Goal: Contribute content

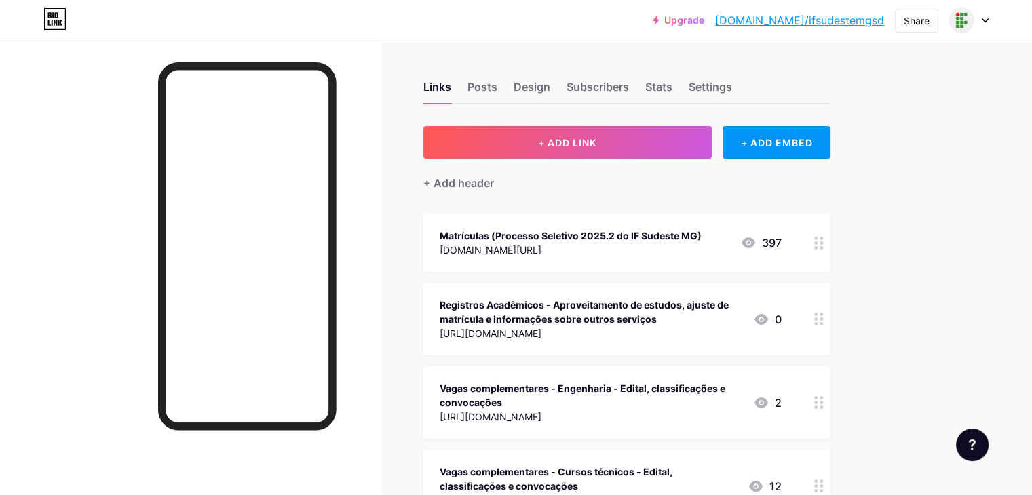
click at [762, 237] on div "Matrículas (Processo Seletivo 2025.2 do IF Sudeste MG) [DOMAIN_NAME][URL] 397" at bounding box center [611, 242] width 342 height 31
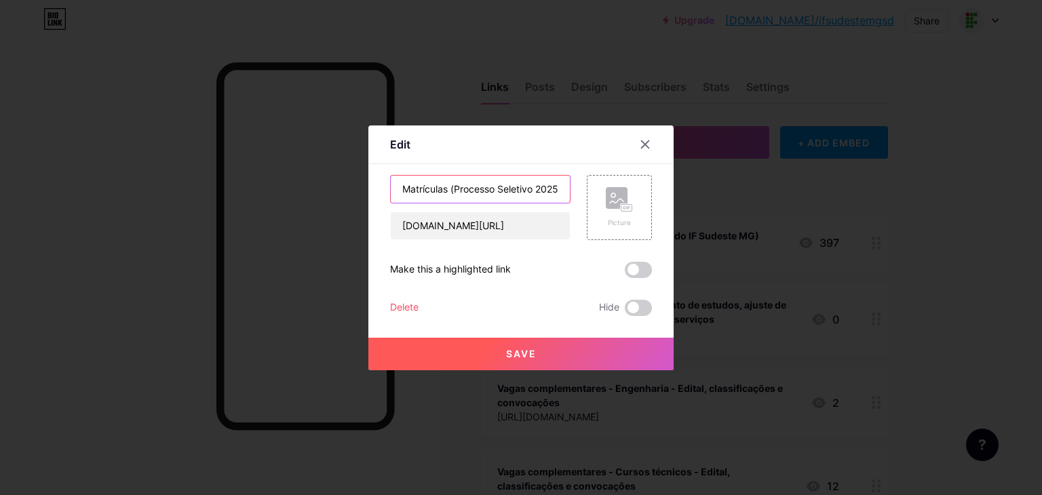
scroll to position [0, 96]
drag, startPoint x: 400, startPoint y: 191, endPoint x: 982, endPoint y: 214, distance: 583.3
click at [982, 214] on div "Edit Content YouTube Play YouTube video without leaving your page. ADD Vimeo Pl…" at bounding box center [521, 247] width 1042 height 495
type input "Processo Seletivo 2026.1: todas as informações"
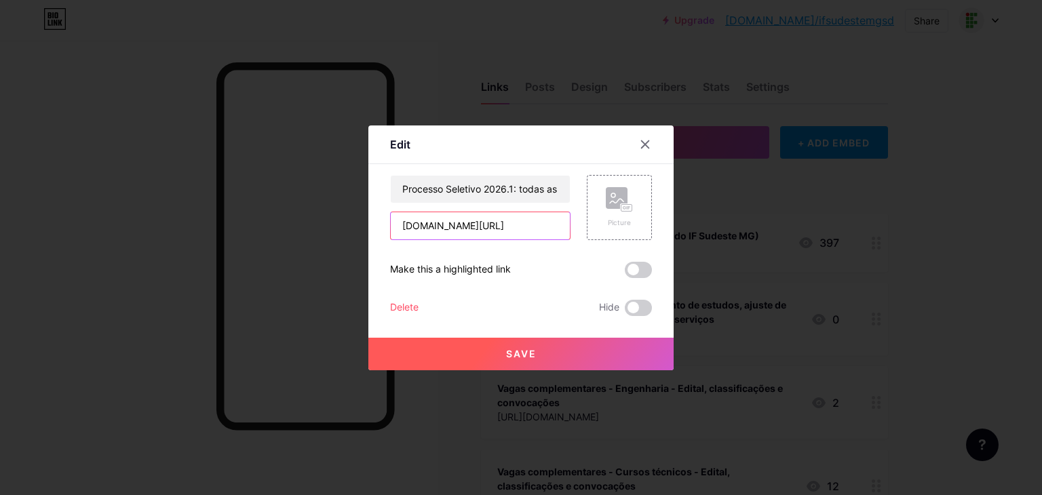
scroll to position [0, 4]
drag, startPoint x: 402, startPoint y: 227, endPoint x: 940, endPoint y: 238, distance: 537.5
click at [940, 238] on div "Edit Content YouTube Play YouTube video without leaving your page. ADD Vimeo Pl…" at bounding box center [521, 247] width 1042 height 495
paste input "[URL][DOMAIN_NAME]"
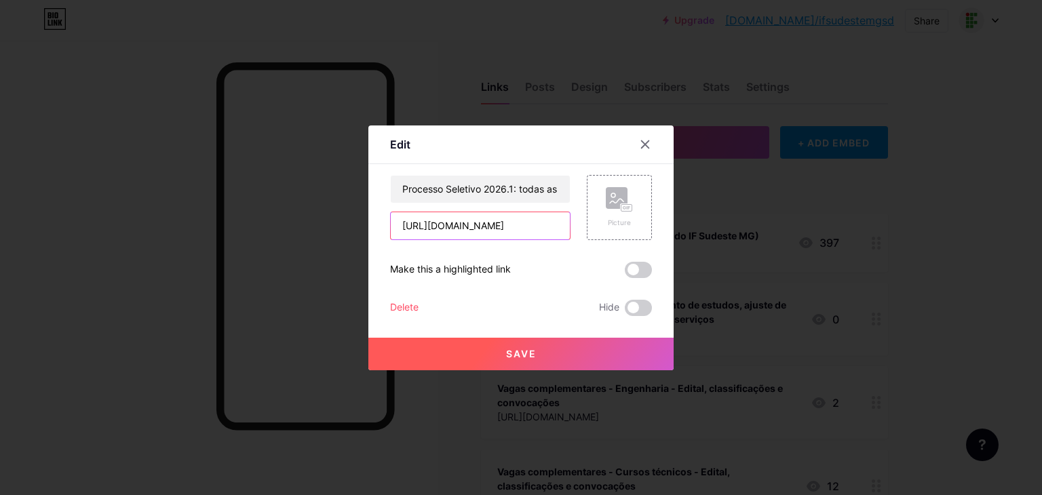
type input "[URL][DOMAIN_NAME]"
click at [543, 353] on button "Save" at bounding box center [520, 354] width 305 height 33
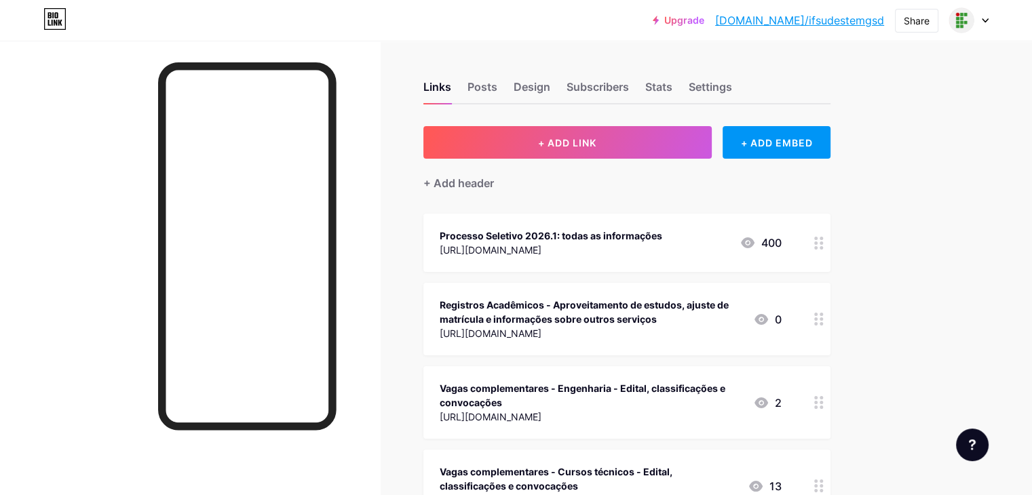
click at [610, 239] on div "Processo Seletivo 2026.1: todas as informações" at bounding box center [551, 236] width 223 height 14
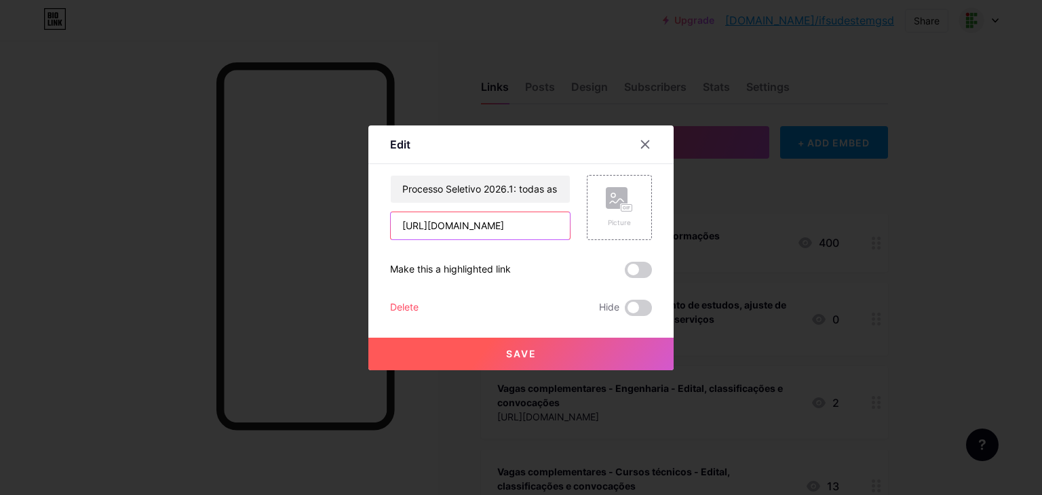
scroll to position [0, 147]
drag, startPoint x: 469, startPoint y: 227, endPoint x: 759, endPoint y: 237, distance: 289.2
click at [759, 237] on div "Edit Content YouTube Play YouTube video without leaving your page. ADD Vimeo Pl…" at bounding box center [521, 247] width 1042 height 495
click at [944, 193] on div at bounding box center [521, 247] width 1042 height 495
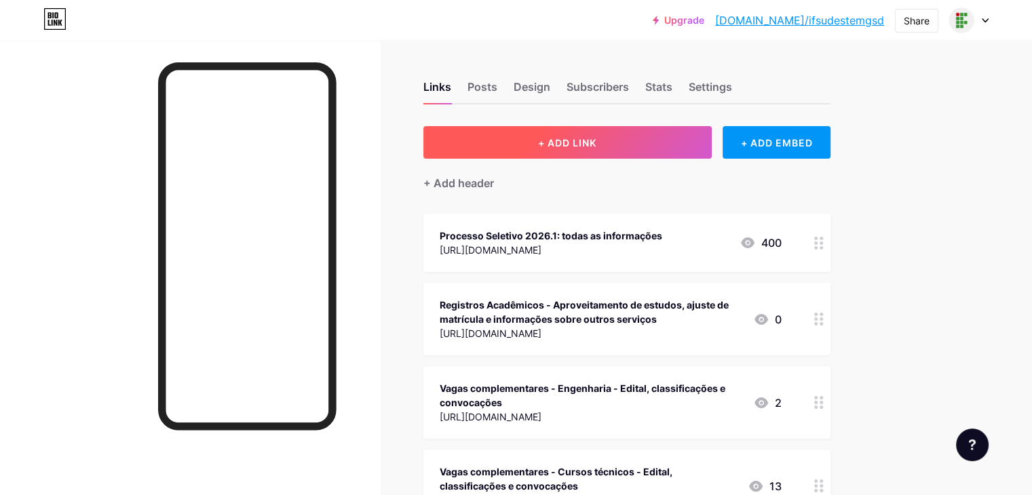
click at [572, 148] on button "+ ADD LINK" at bounding box center [567, 142] width 288 height 33
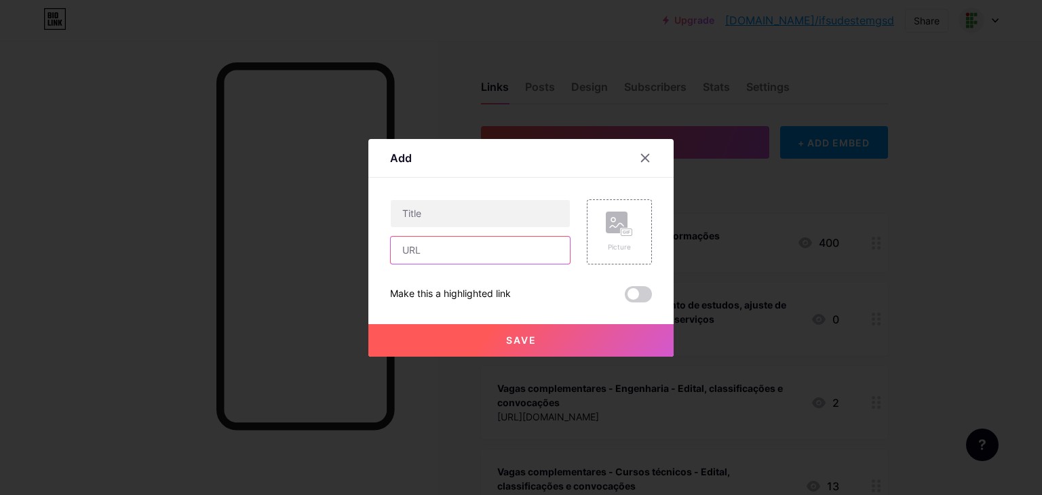
click at [460, 248] on input "text" at bounding box center [480, 250] width 179 height 27
paste input "[URL][DOMAIN_NAME]"
type input "[URL][DOMAIN_NAME]"
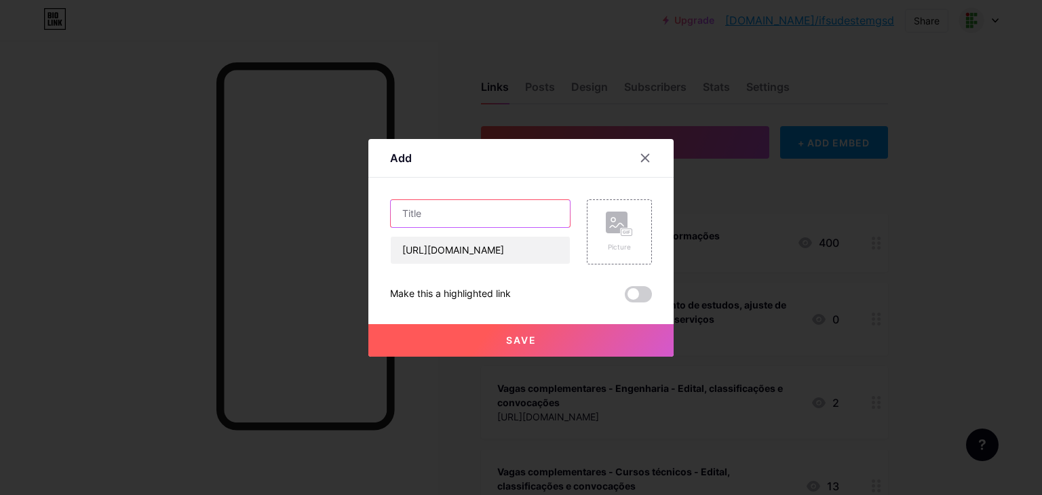
click at [491, 216] on input "text" at bounding box center [480, 213] width 179 height 27
type input "Processo Seletivo 2026.1: Portal do Candidato"
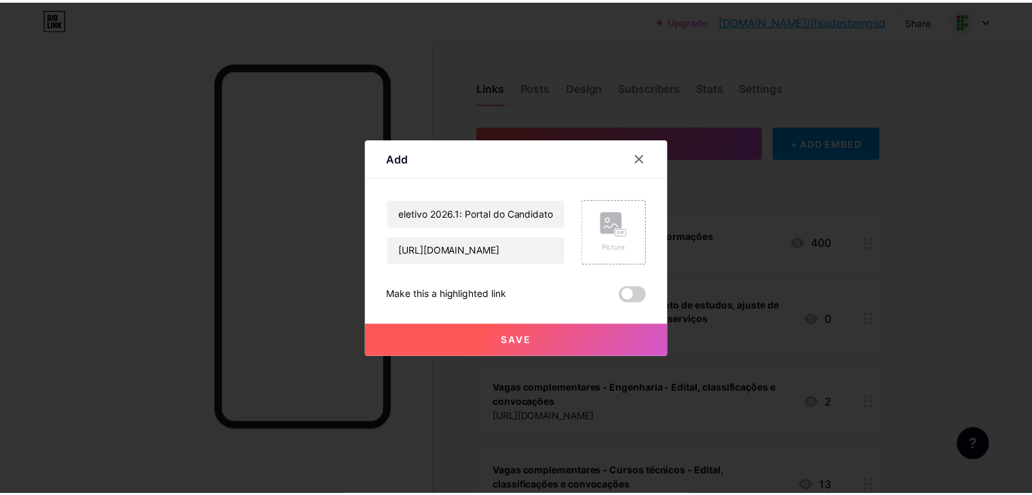
scroll to position [0, 0]
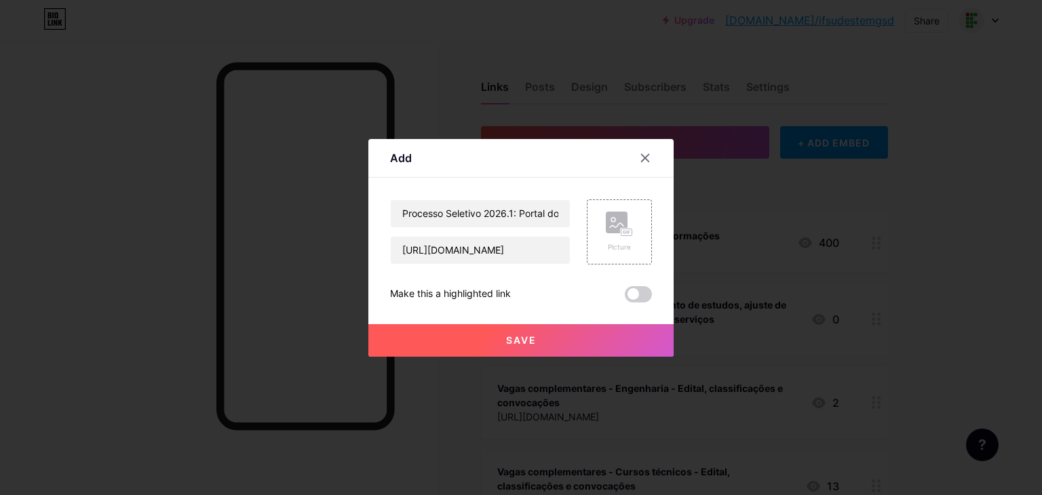
click at [543, 349] on button "Save" at bounding box center [520, 340] width 305 height 33
